Goal: Task Accomplishment & Management: Manage account settings

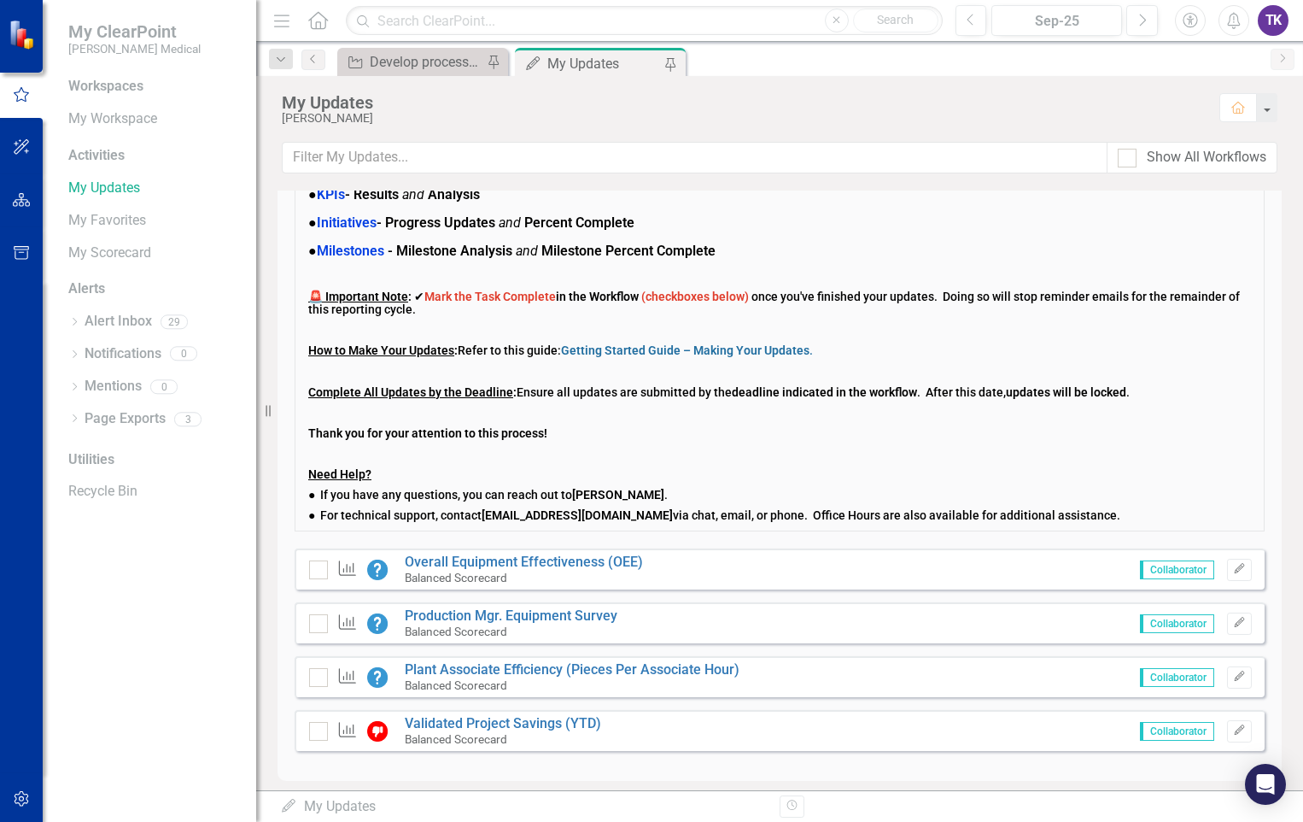
scroll to position [123, 0]
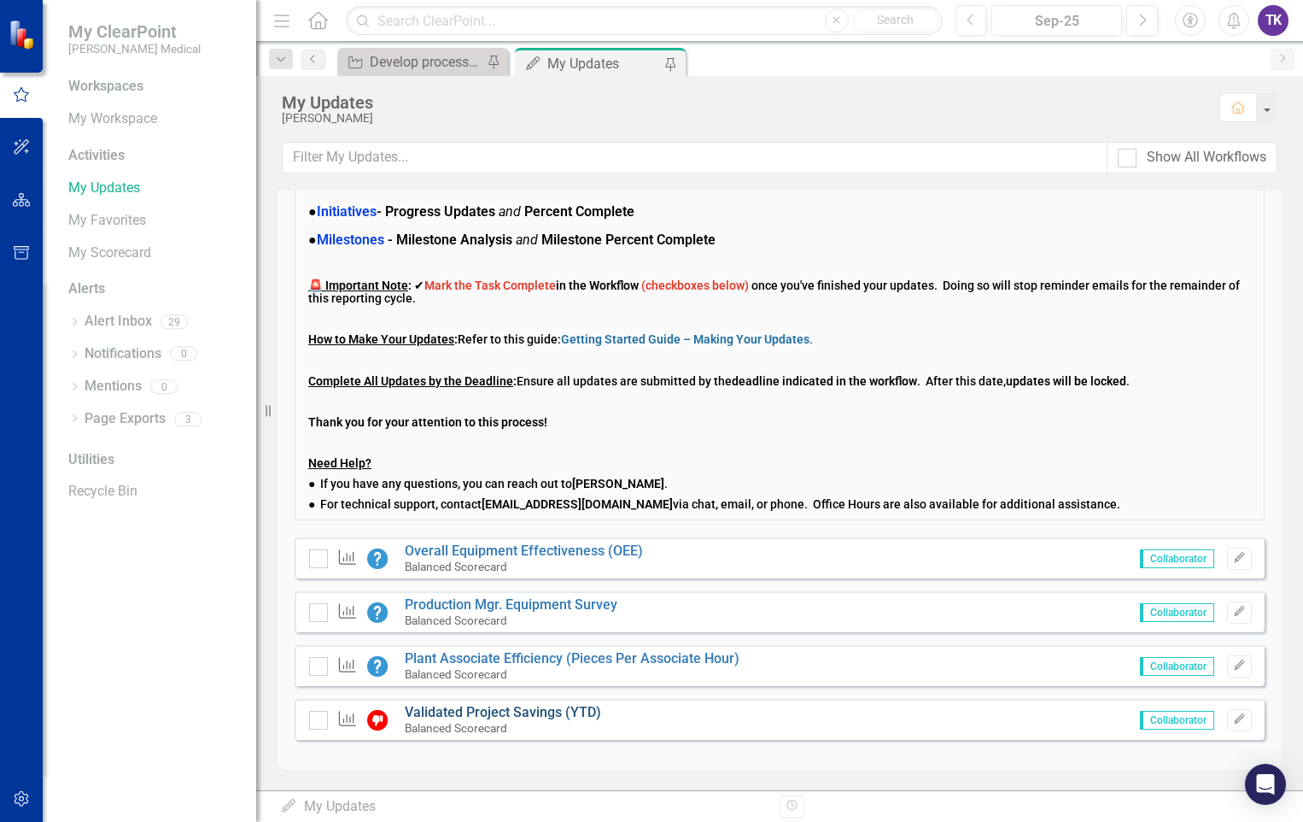
click at [470, 714] on link "Validated Project Savings (YTD)" at bounding box center [503, 712] width 196 height 16
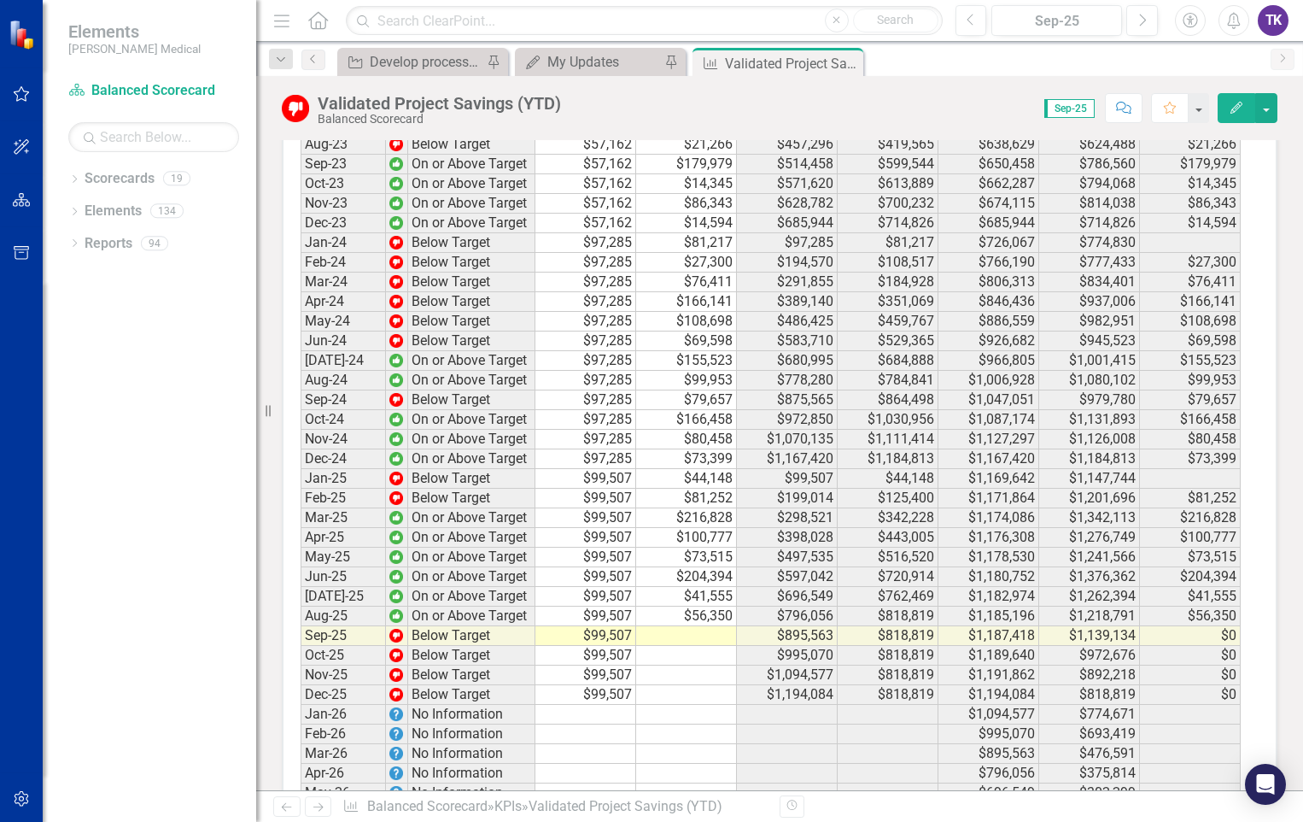
scroll to position [3435, 0]
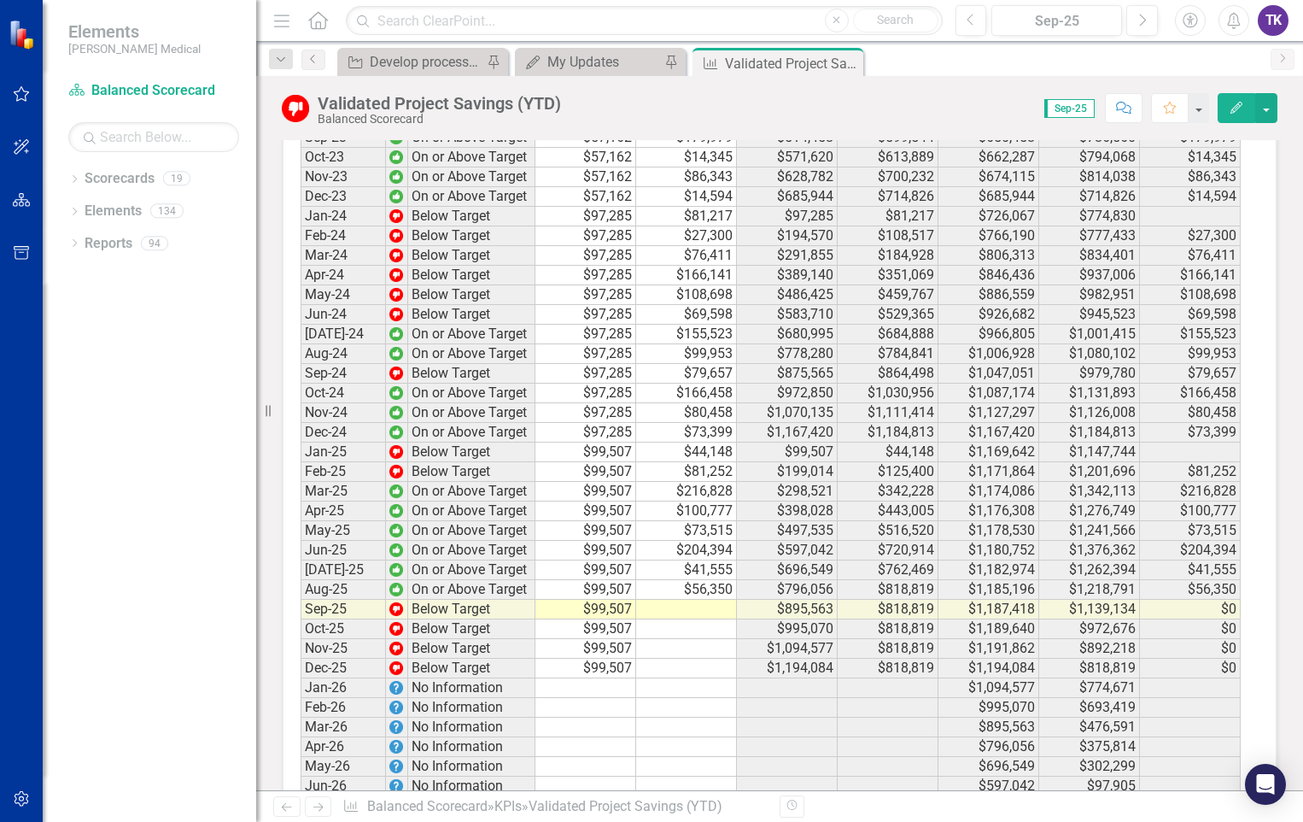
click at [684, 600] on td at bounding box center [686, 610] width 101 height 20
click at [677, 600] on td at bounding box center [686, 610] width 101 height 20
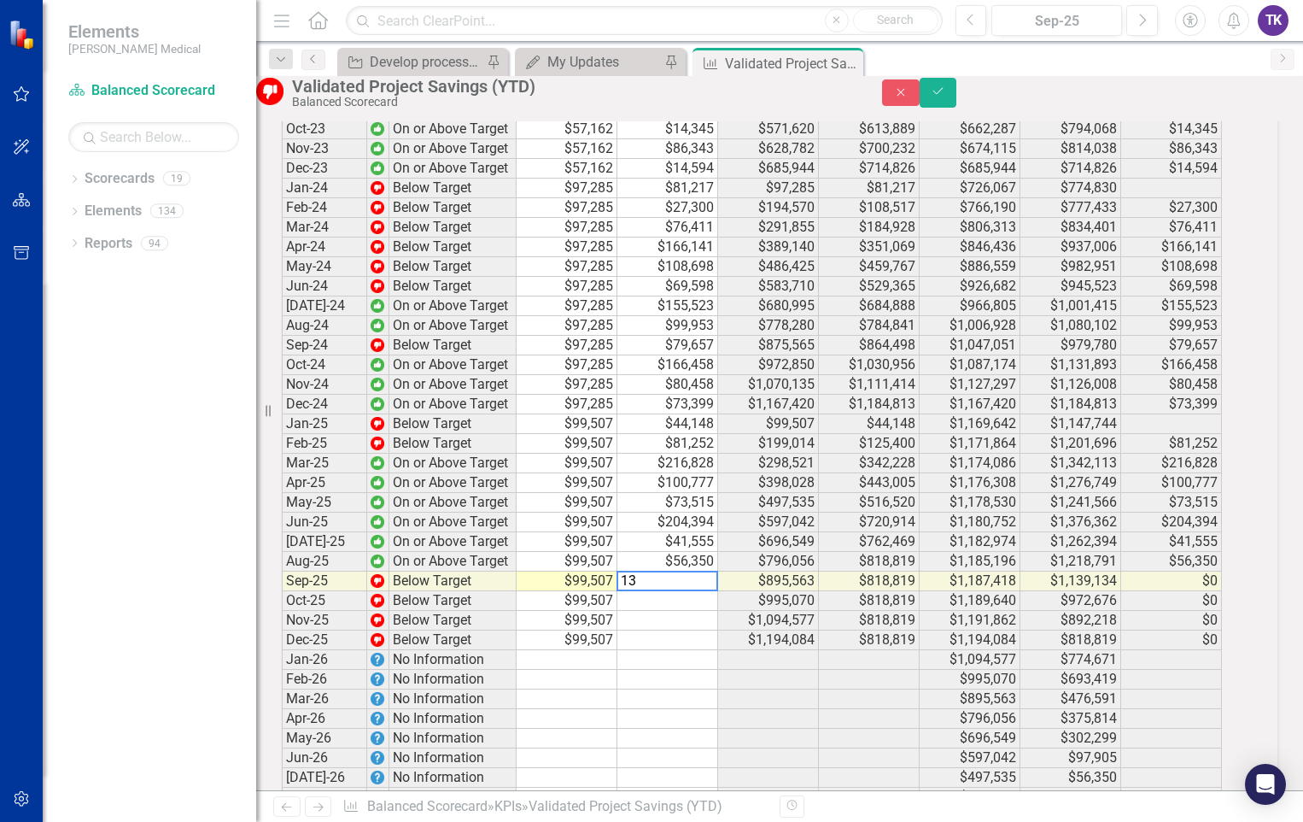
scroll to position [3437, 0]
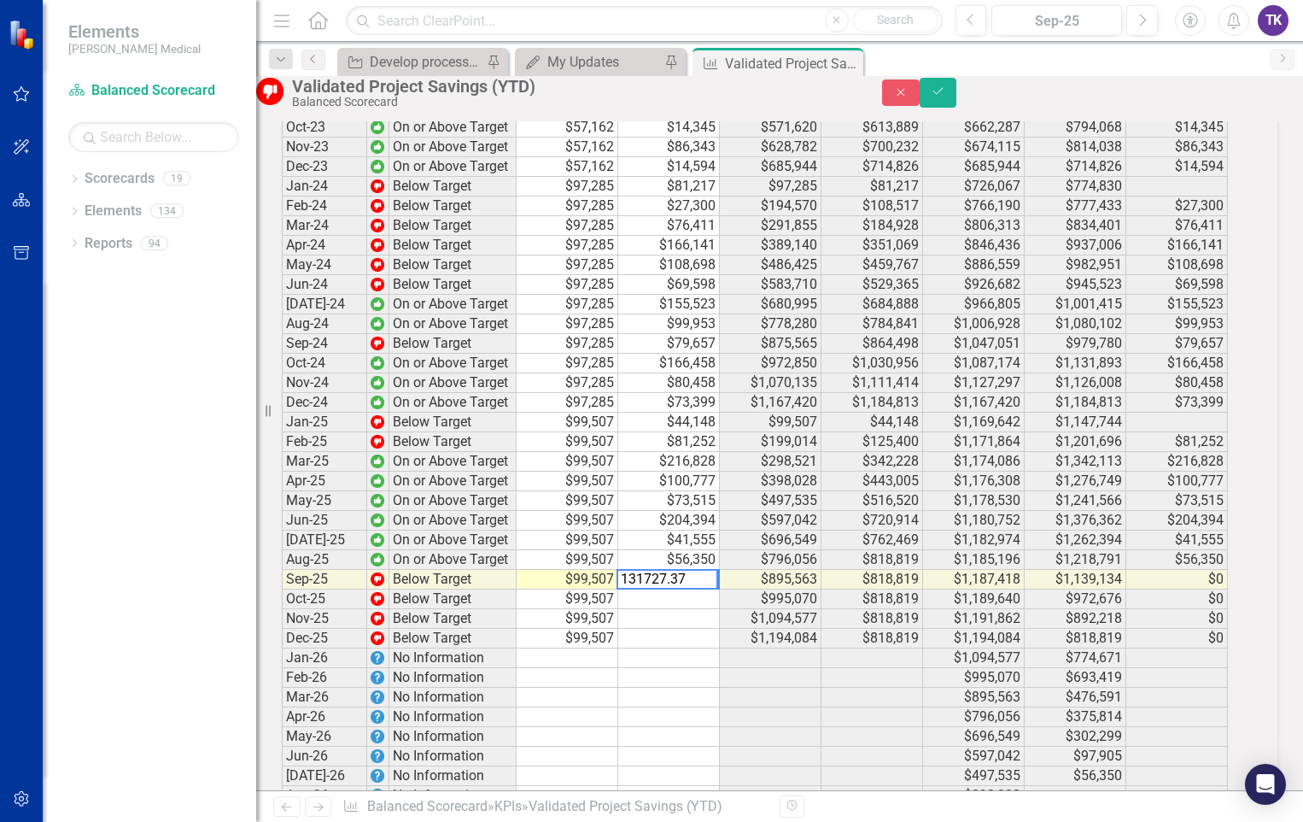
type textarea "131727.37"
click at [669, 688] on td at bounding box center [669, 698] width 102 height 20
click at [682, 629] on td at bounding box center [669, 639] width 102 height 20
click at [671, 629] on td at bounding box center [669, 639] width 102 height 20
click at [694, 727] on td at bounding box center [669, 737] width 102 height 20
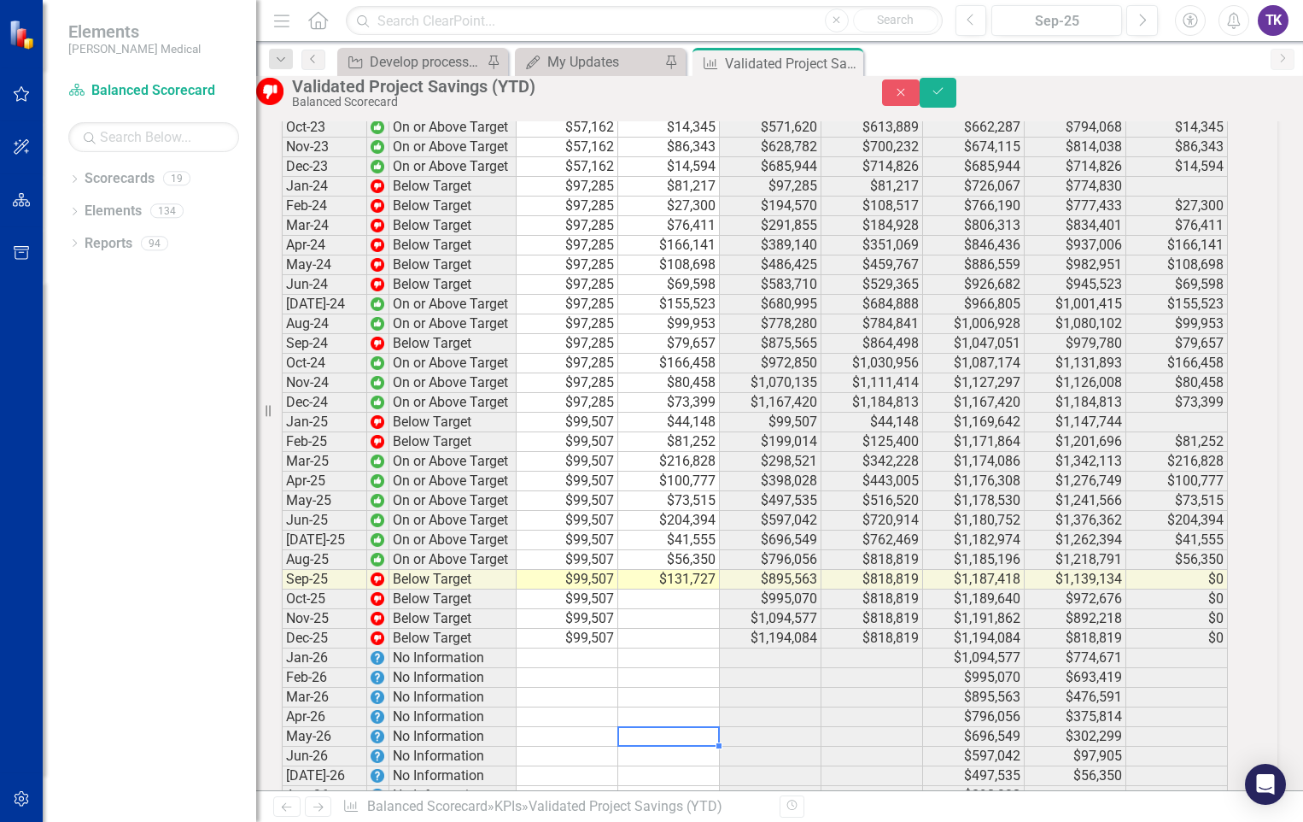
click at [694, 727] on td at bounding box center [669, 737] width 102 height 20
click at [957, 108] on button "Save" at bounding box center [939, 93] width 38 height 30
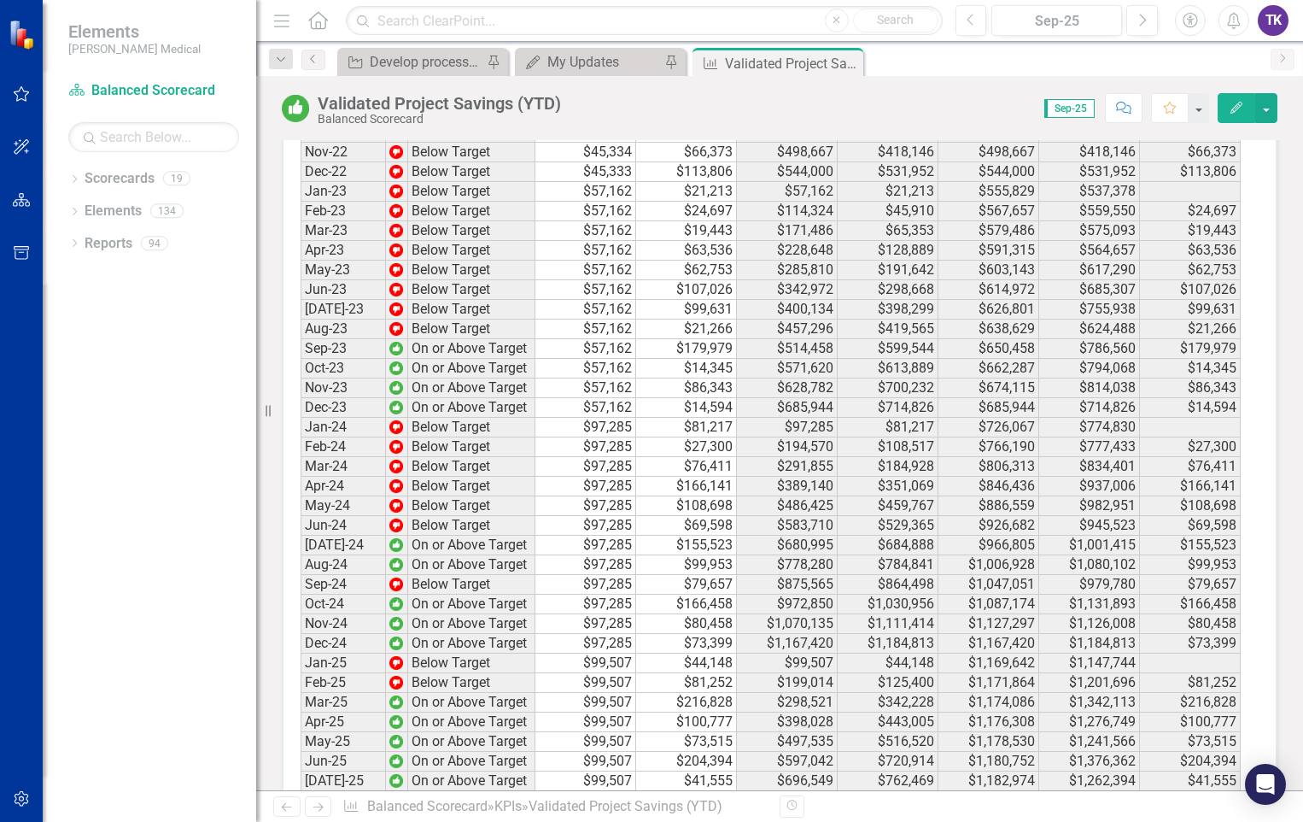
scroll to position [3265, 0]
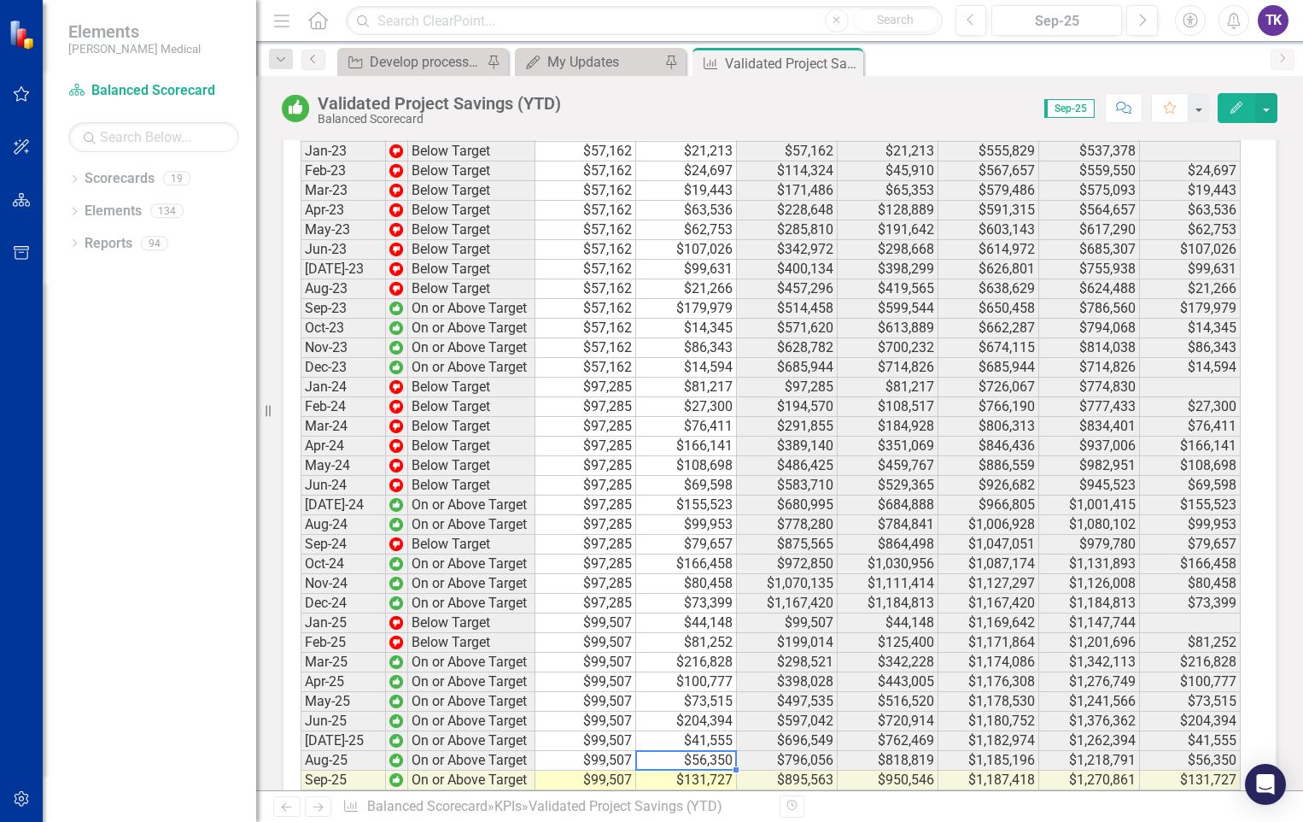
click at [702, 751] on td "$56,350" at bounding box center [686, 761] width 101 height 20
click at [701, 751] on td "$56,350" at bounding box center [686, 761] width 101 height 20
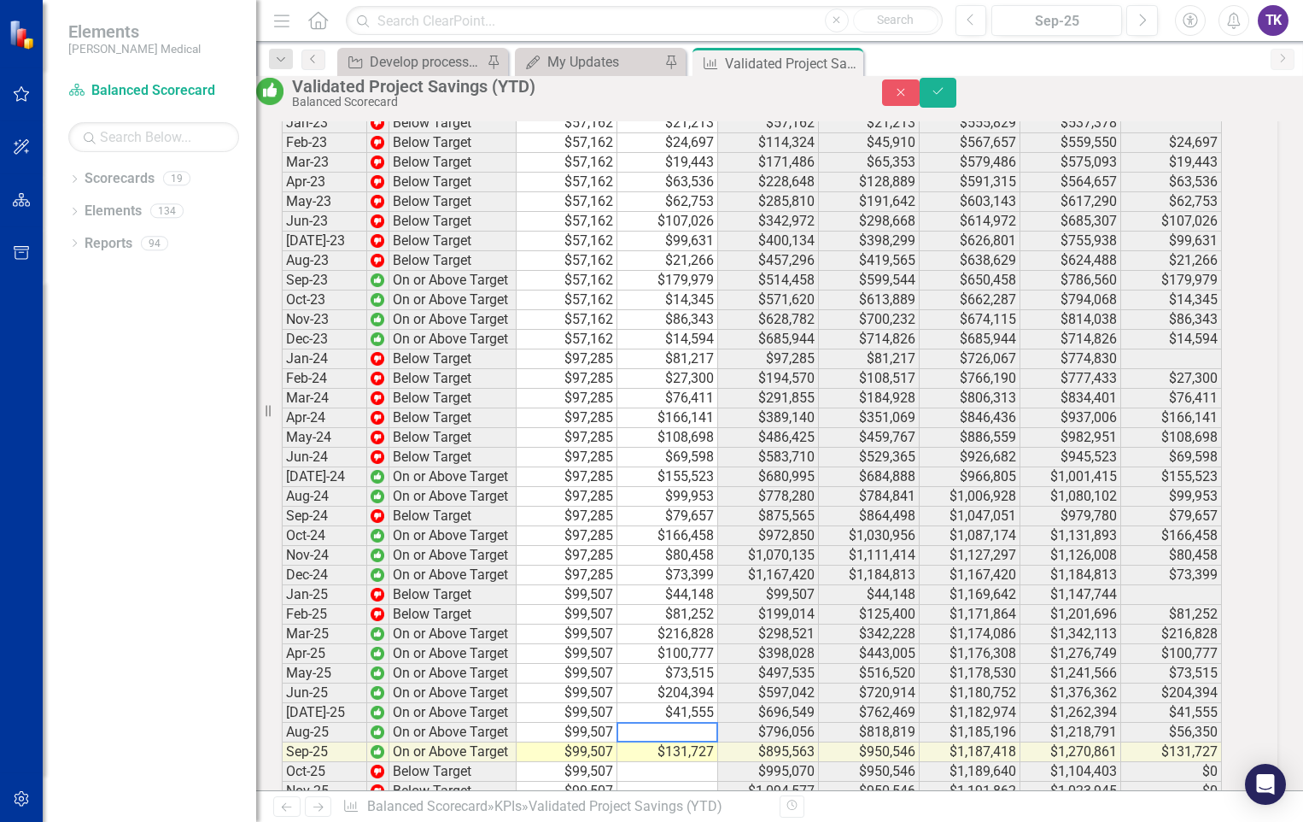
scroll to position [3267, 0]
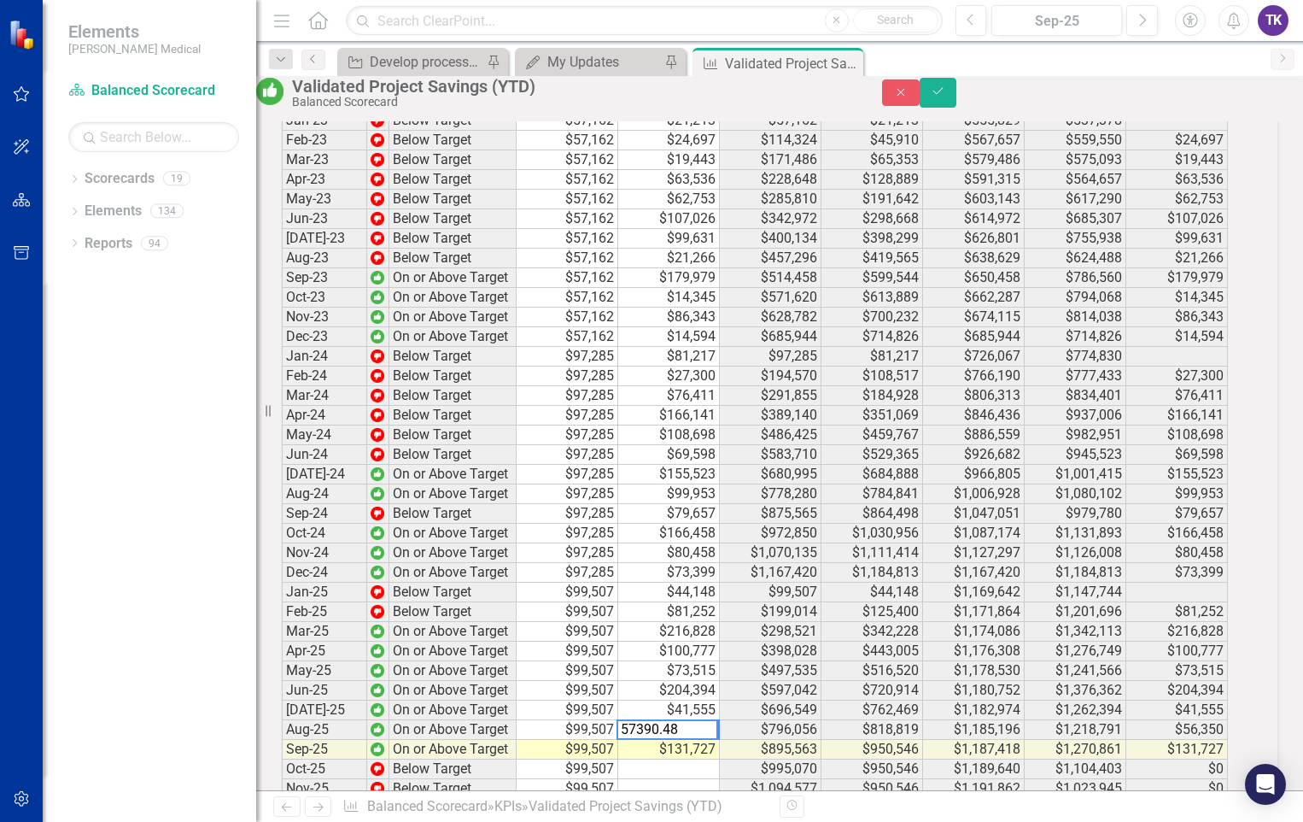
type textarea "57390.48"
click at [704, 799] on td at bounding box center [669, 809] width 102 height 20
click at [957, 101] on button "Save" at bounding box center [939, 93] width 38 height 30
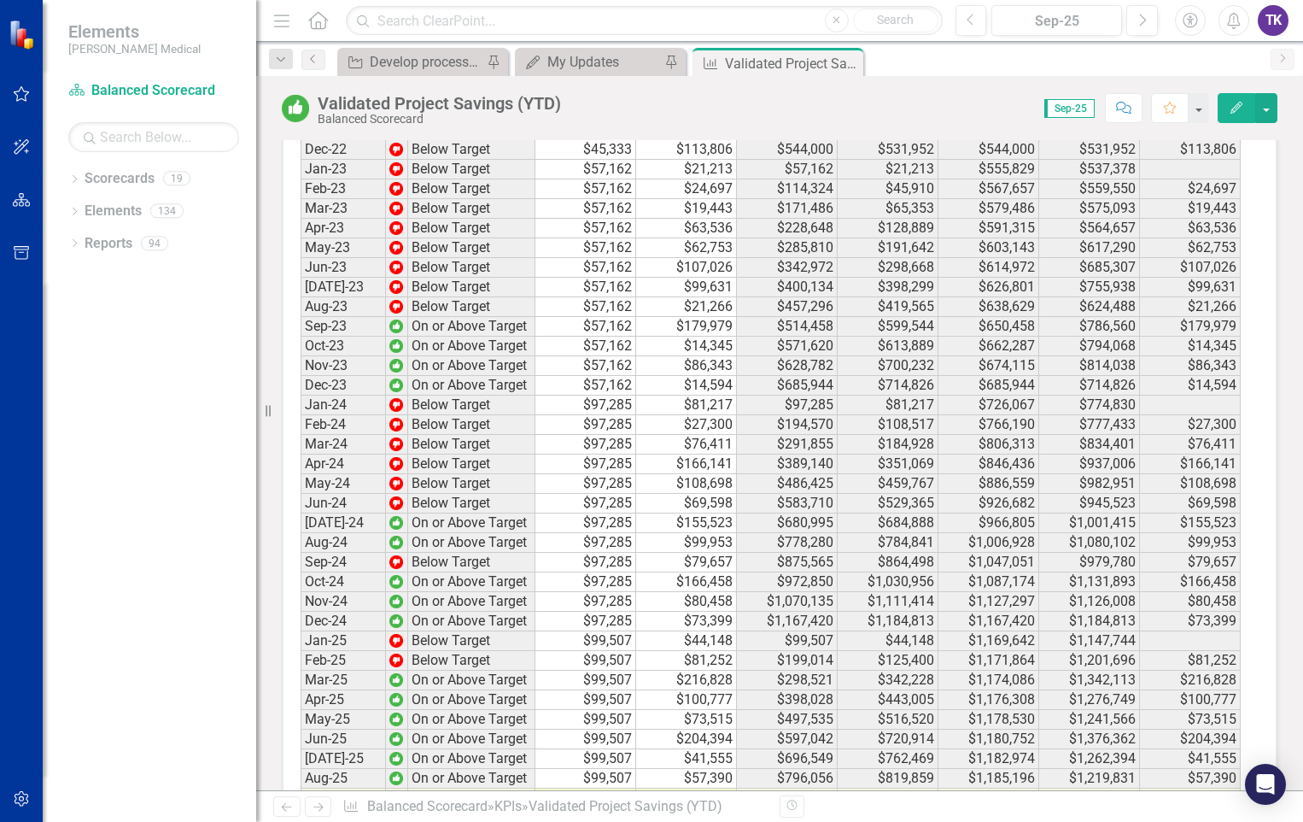
scroll to position [3331, 0]
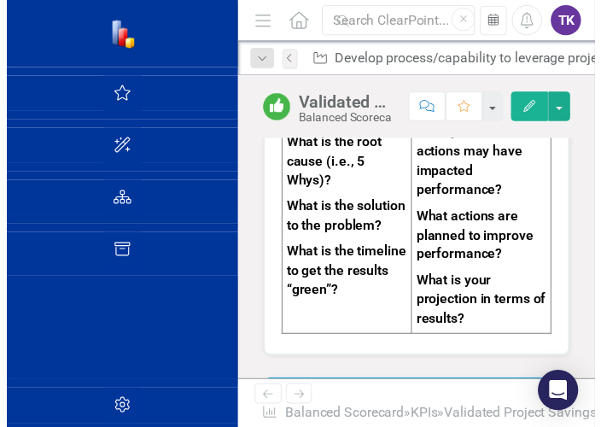
scroll to position [2924, 0]
